Goal: Task Accomplishment & Management: Use online tool/utility

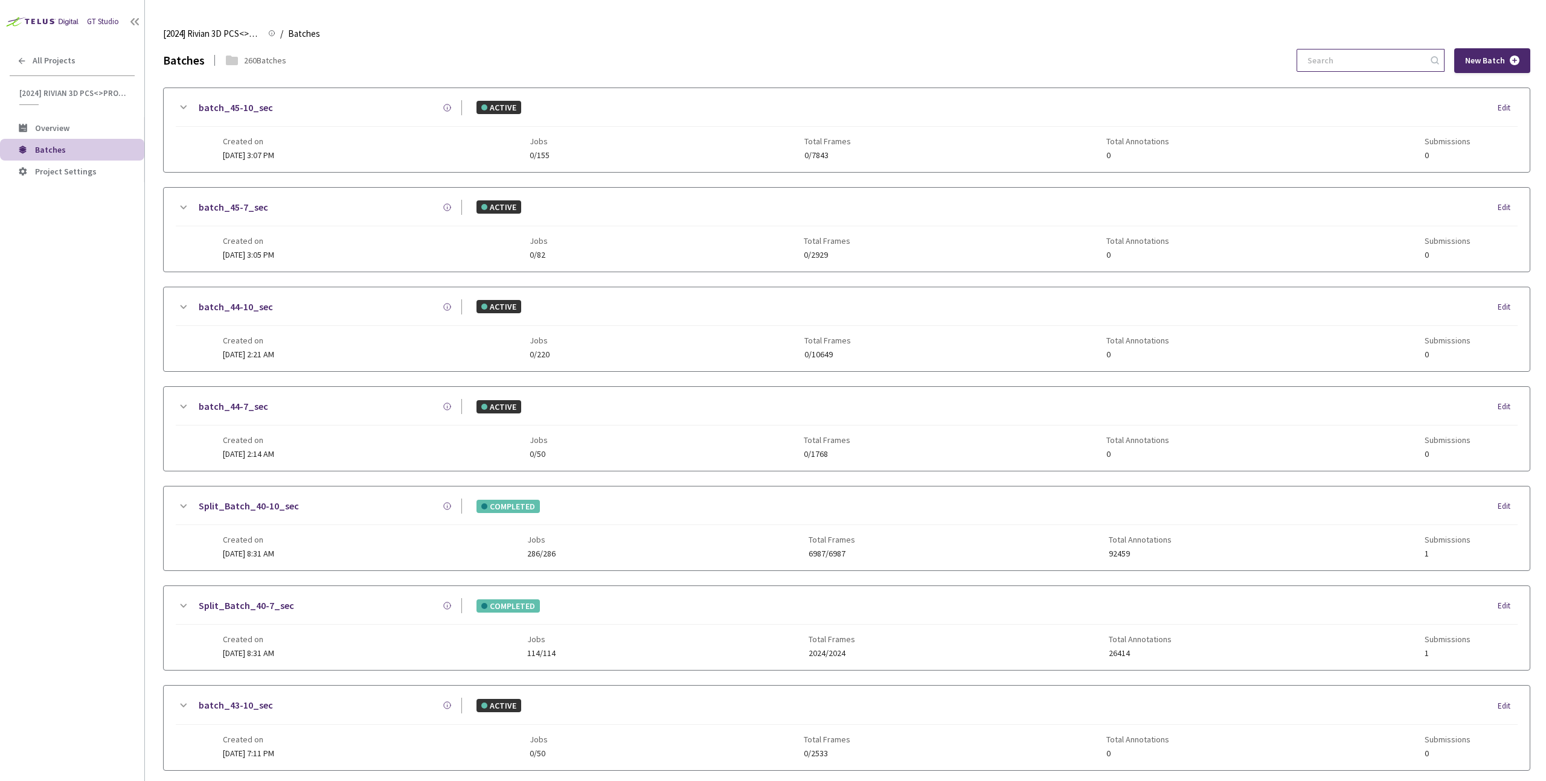
click at [1360, 69] on input at bounding box center [1364, 61] width 129 height 22
paste input "Iva 19-10"
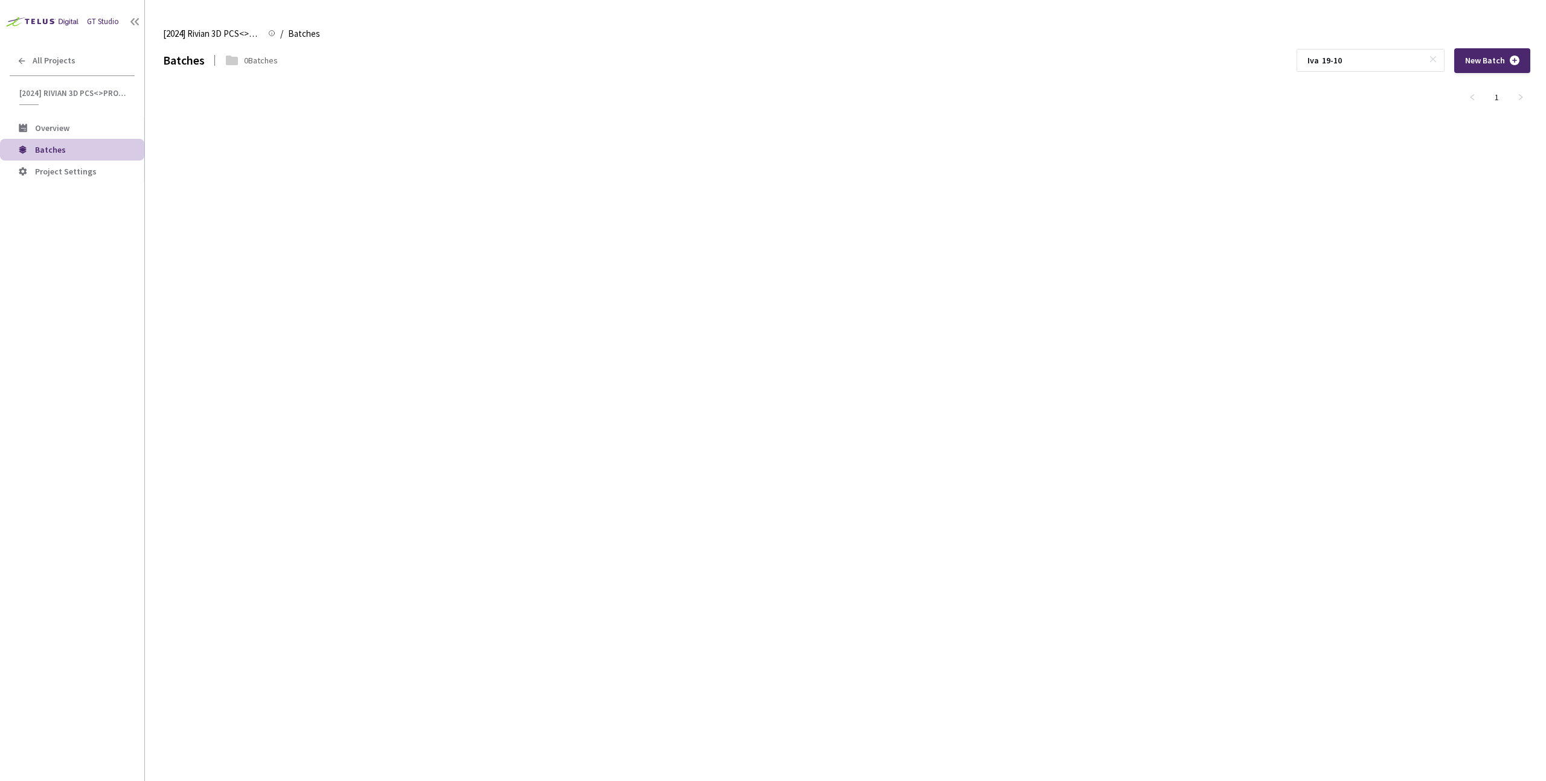
drag, startPoint x: 1351, startPoint y: 61, endPoint x: 1256, endPoint y: 63, distance: 94.8
click at [1256, 63] on div "Batches 0 Batches Iva 19-10 New Batch" at bounding box center [846, 60] width 1367 height 25
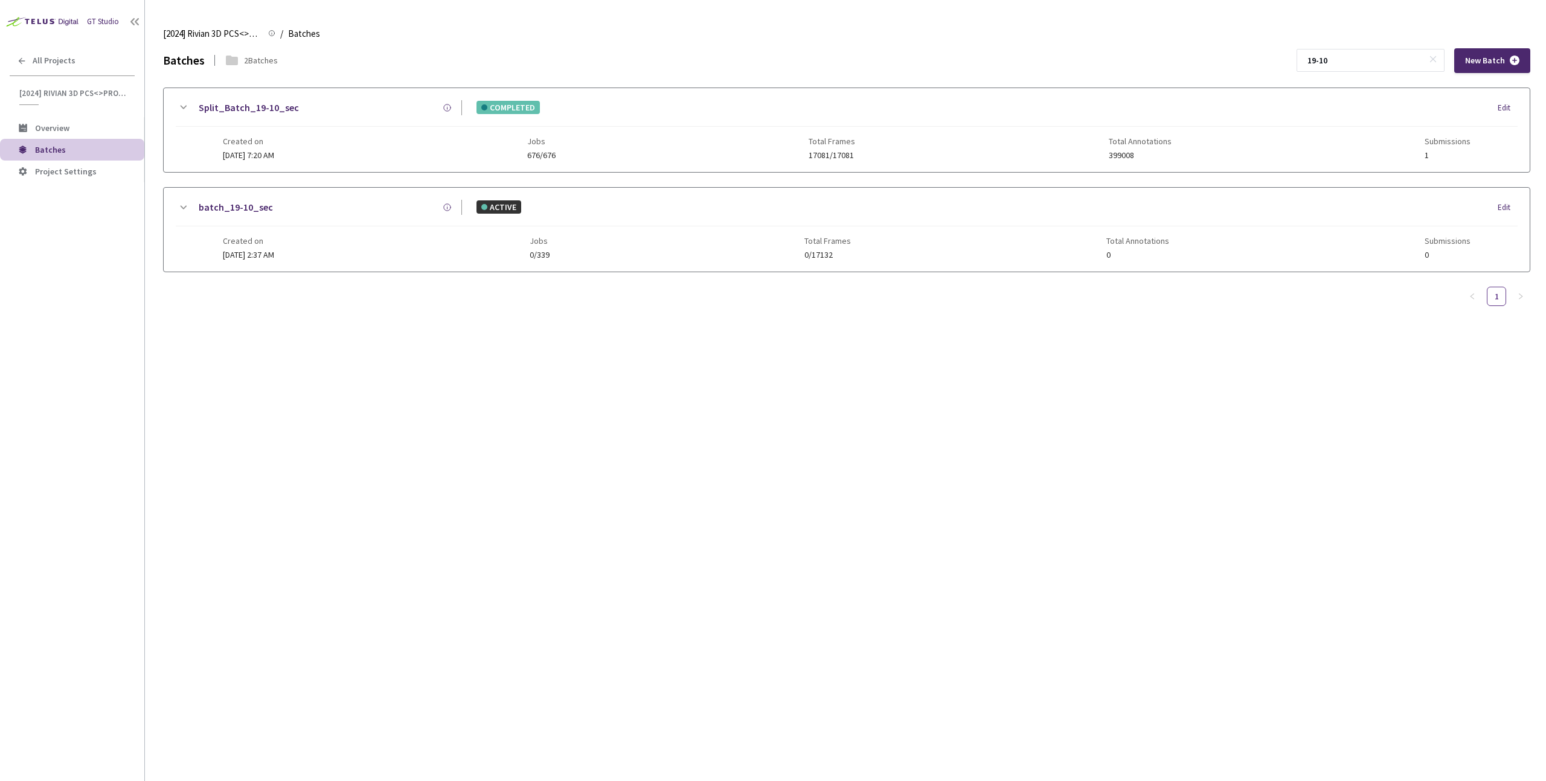
type input "19-10"
click at [365, 124] on div "Split_Batch_19-10_sec COMPLETED Edit" at bounding box center [847, 113] width 1342 height 27
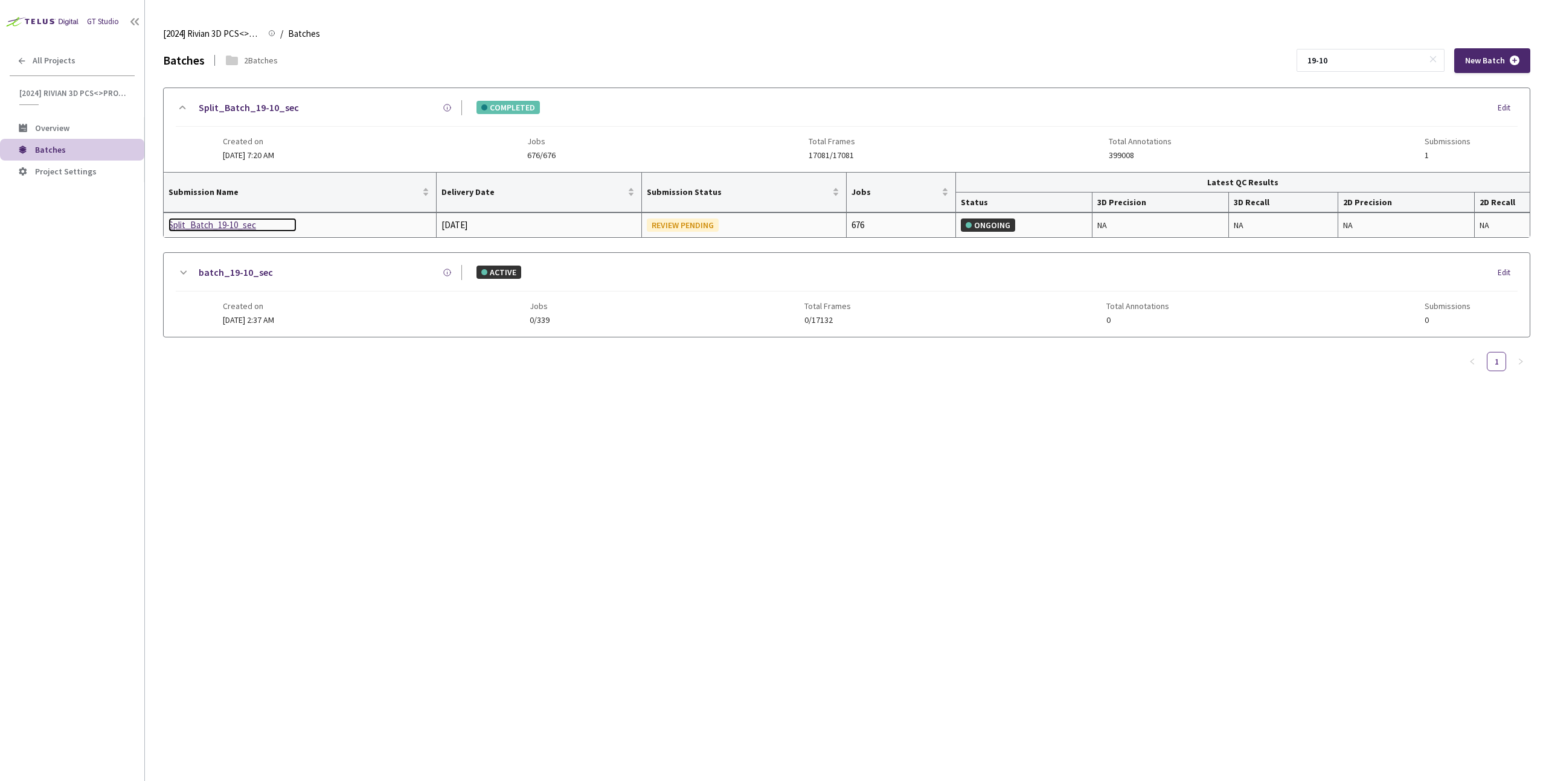
click at [203, 228] on div "Split_Batch_19-10_sec" at bounding box center [232, 225] width 128 height 14
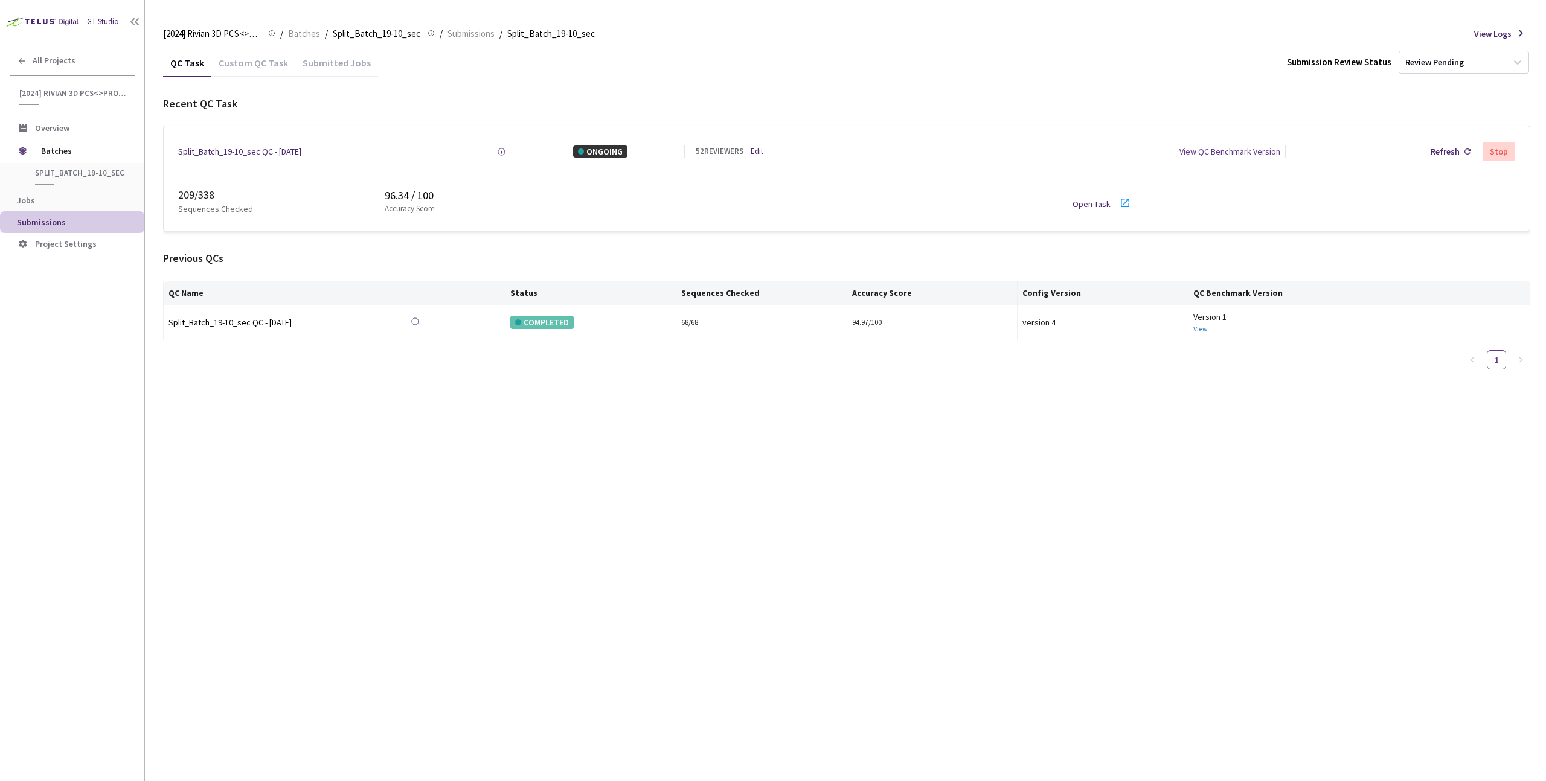
click at [330, 103] on div "Recent QC Task" at bounding box center [846, 104] width 1367 height 16
click at [1094, 206] on link "Open Task" at bounding box center [1091, 204] width 38 height 11
